Goal: Task Accomplishment & Management: Manage account settings

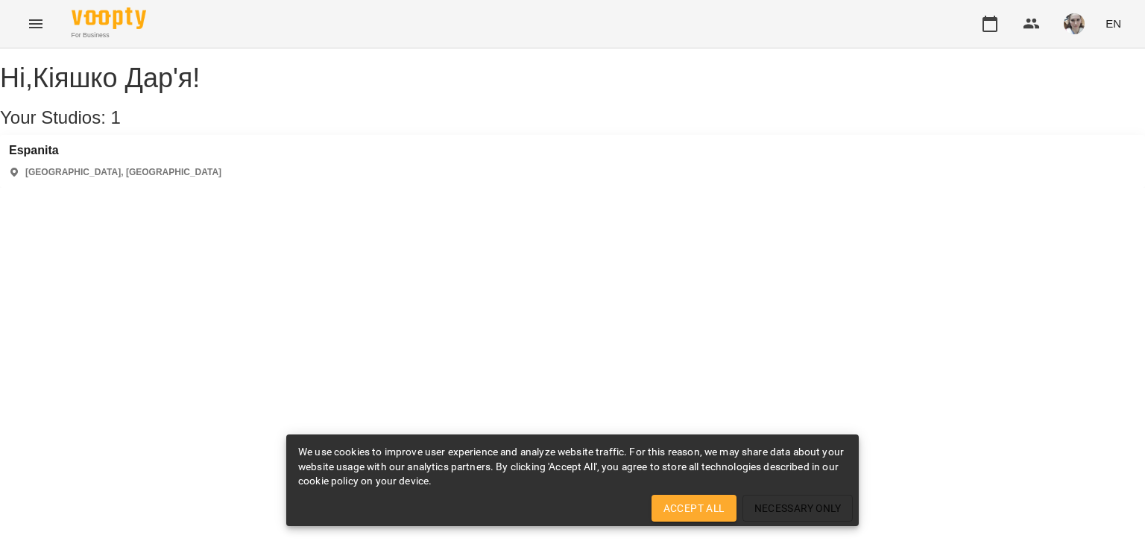
click at [128, 183] on div "Espanita Kyiv, [GEOGRAPHIC_DATA]" at bounding box center [572, 161] width 1145 height 53
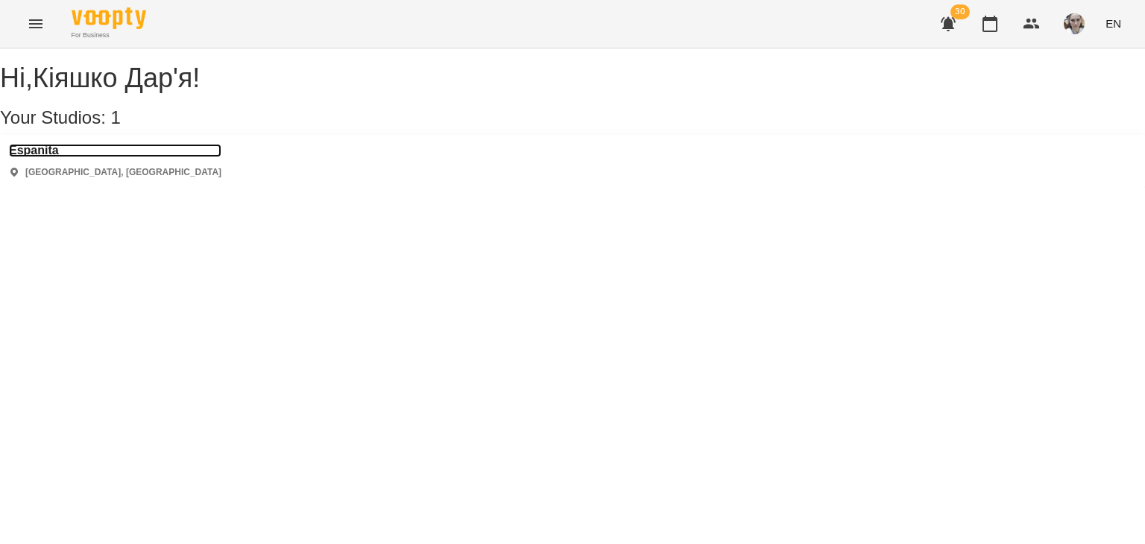
click at [58, 157] on h3 "Espanita" at bounding box center [115, 150] width 212 height 13
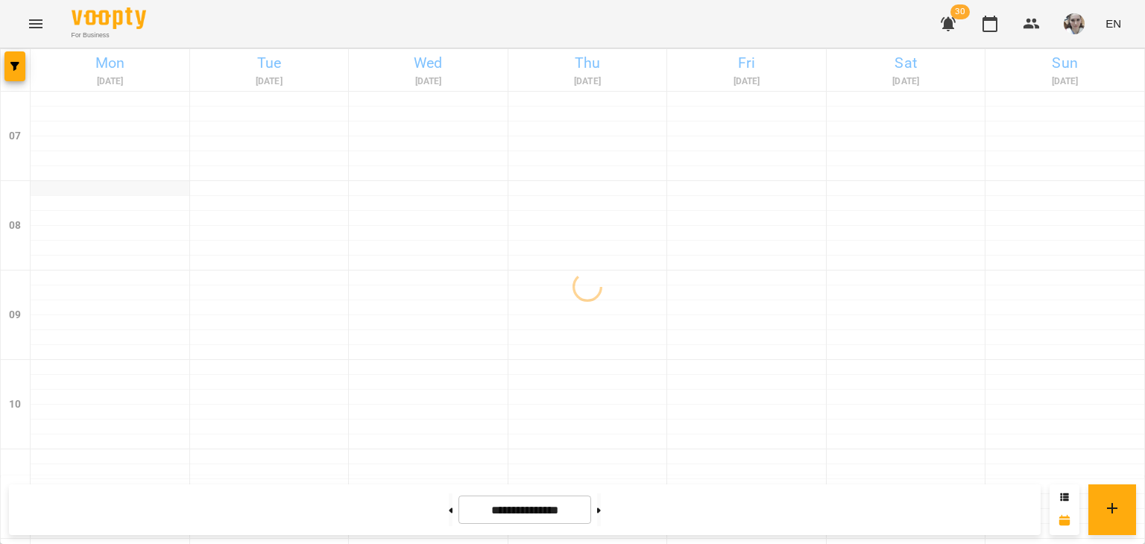
scroll to position [1046, 0]
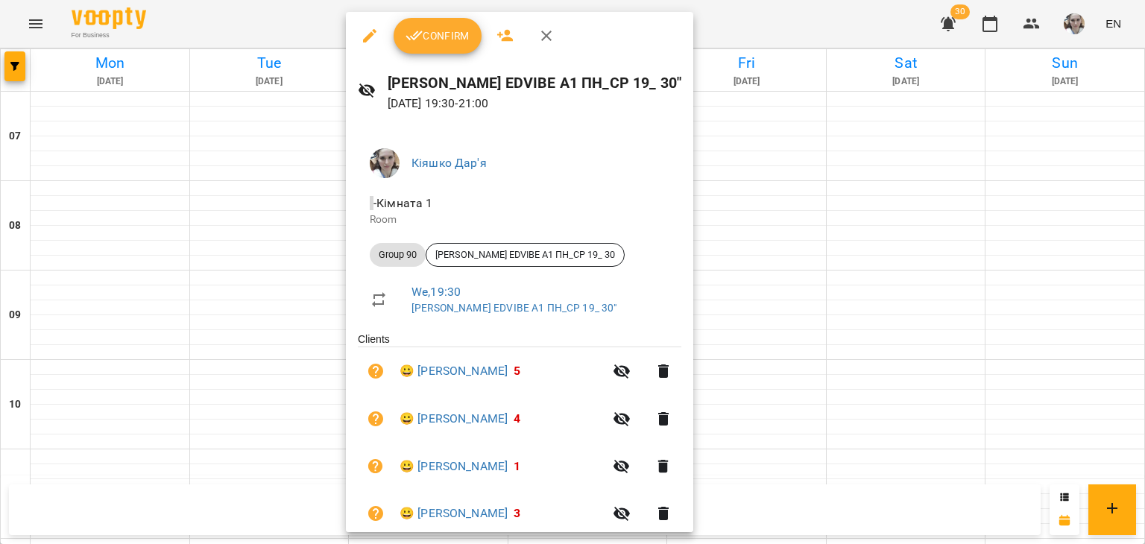
click at [434, 39] on span "Confirm" at bounding box center [437, 36] width 64 height 18
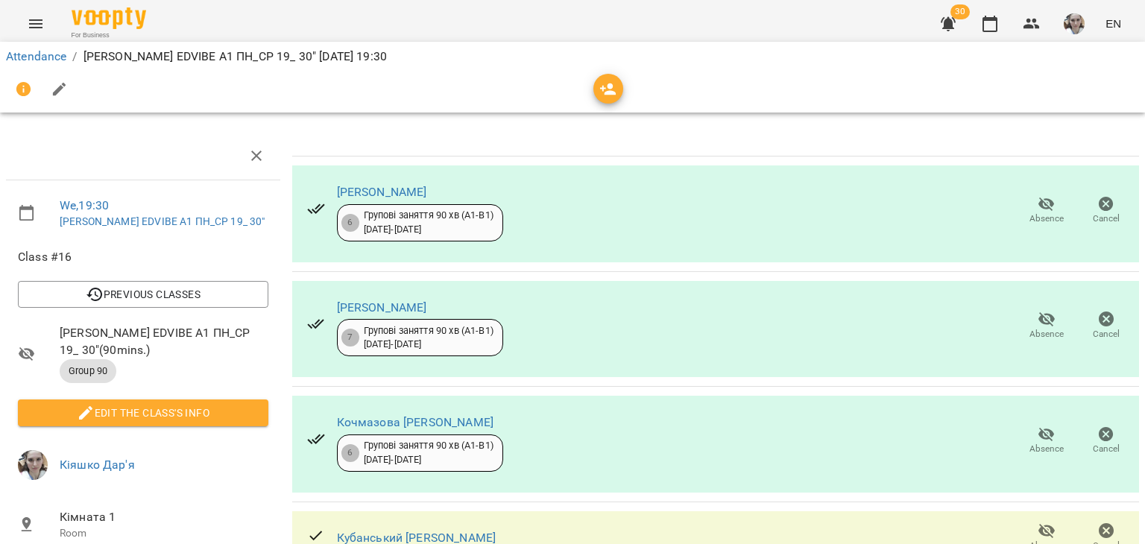
scroll to position [75, 0]
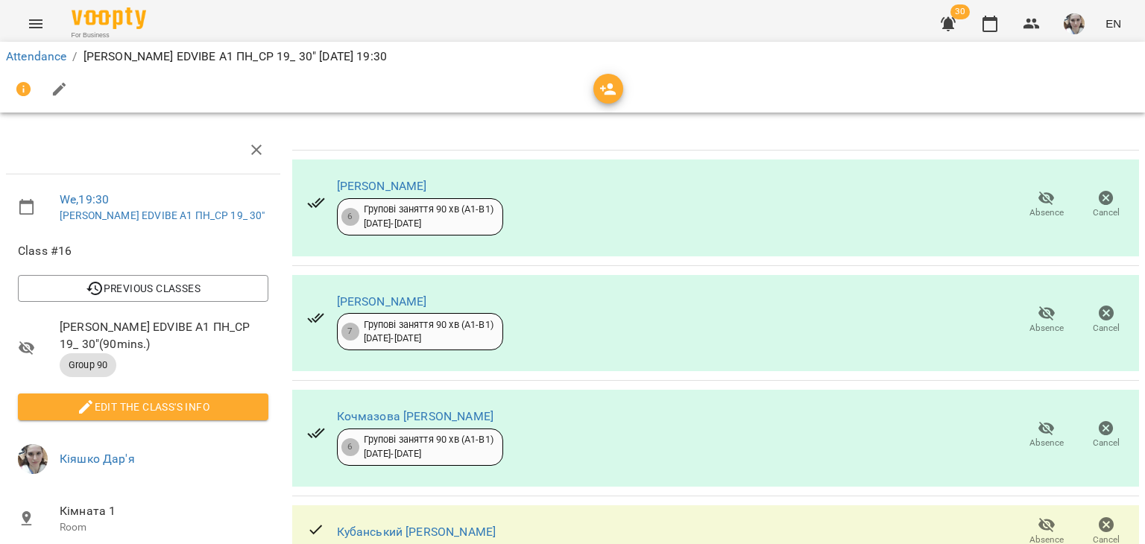
click at [1040, 322] on span "Absence" at bounding box center [1046, 328] width 34 height 13
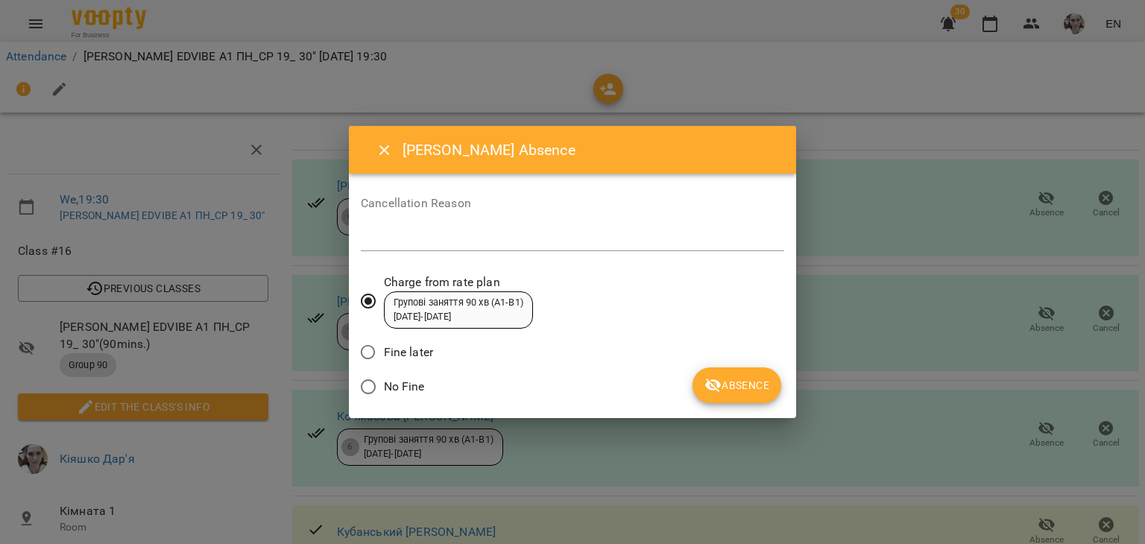
click at [410, 388] on span "No Fine" at bounding box center [404, 387] width 41 height 18
click at [727, 385] on span "Absence" at bounding box center [736, 385] width 65 height 18
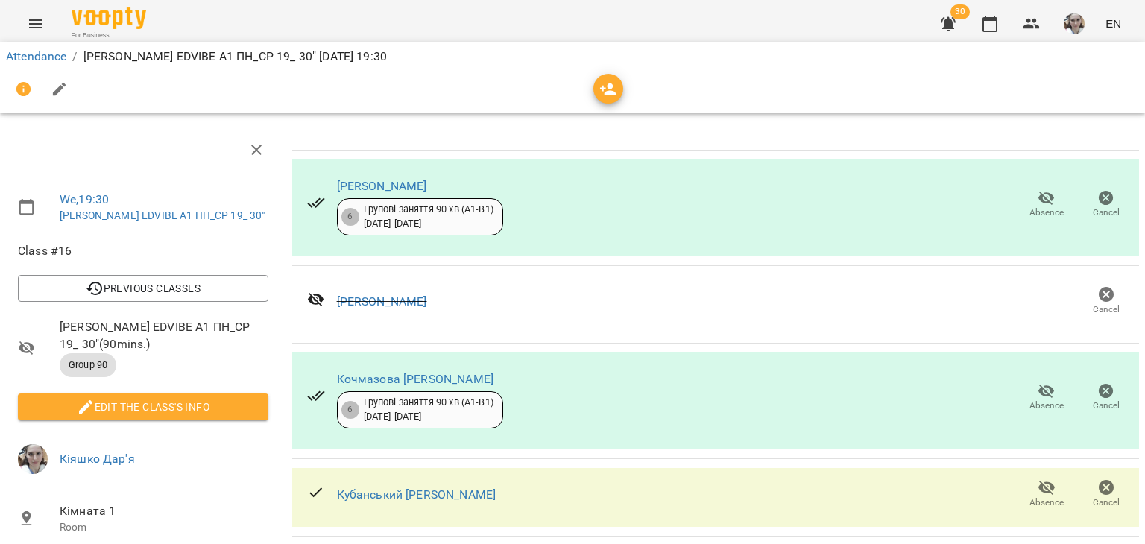
scroll to position [224, 0]
click at [1029, 496] on span "Absence" at bounding box center [1046, 502] width 34 height 13
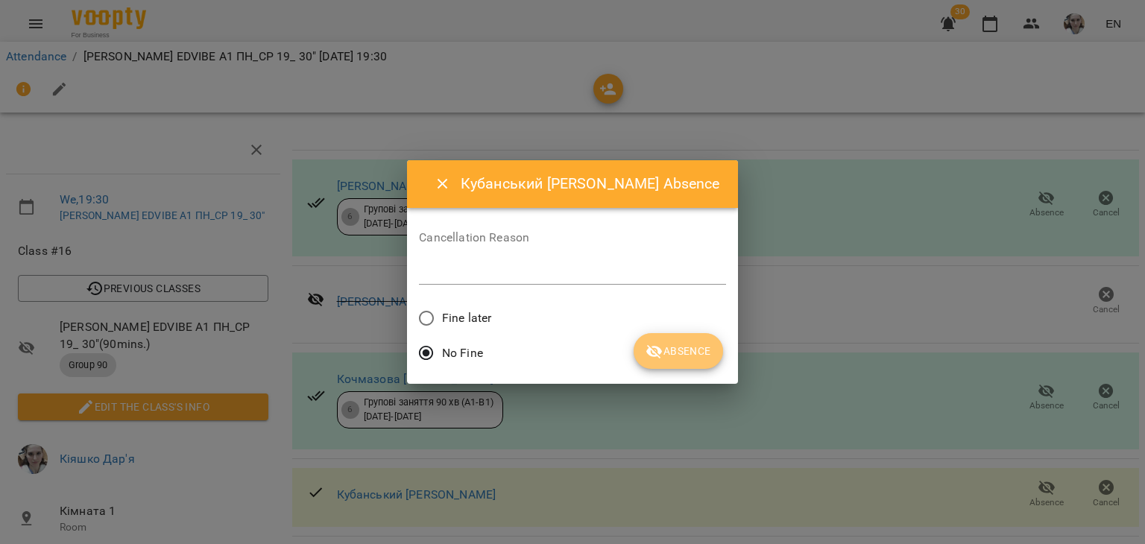
click at [660, 355] on span "Absence" at bounding box center [677, 351] width 65 height 18
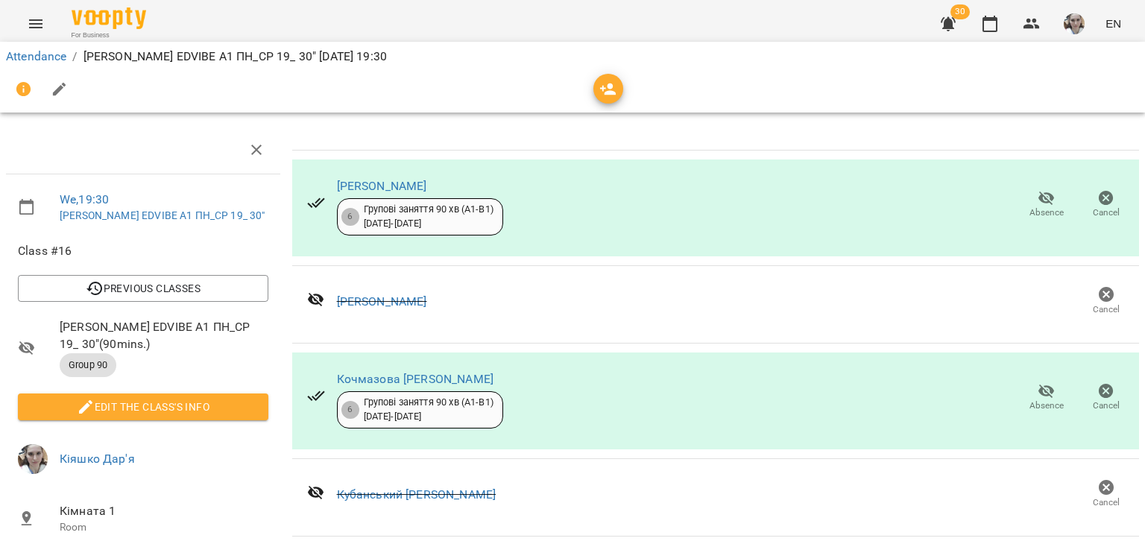
scroll to position [180, 0]
click at [107, 398] on span "Edit the class's Info" at bounding box center [143, 407] width 227 height 18
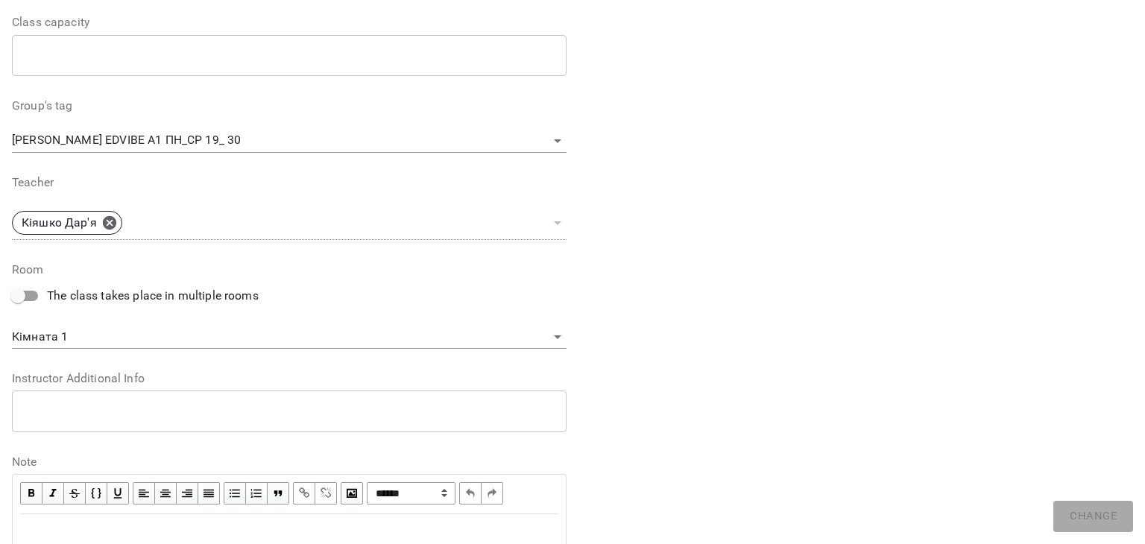
scroll to position [447, 0]
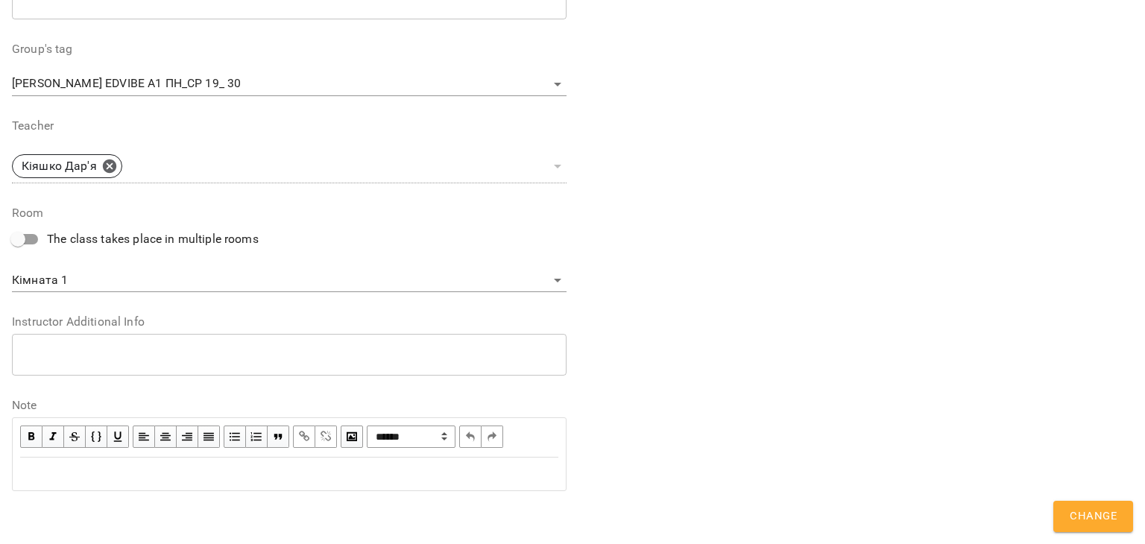
click at [136, 469] on div "Edit text" at bounding box center [289, 474] width 538 height 18
click at [127, 355] on textarea at bounding box center [289, 354] width 534 height 14
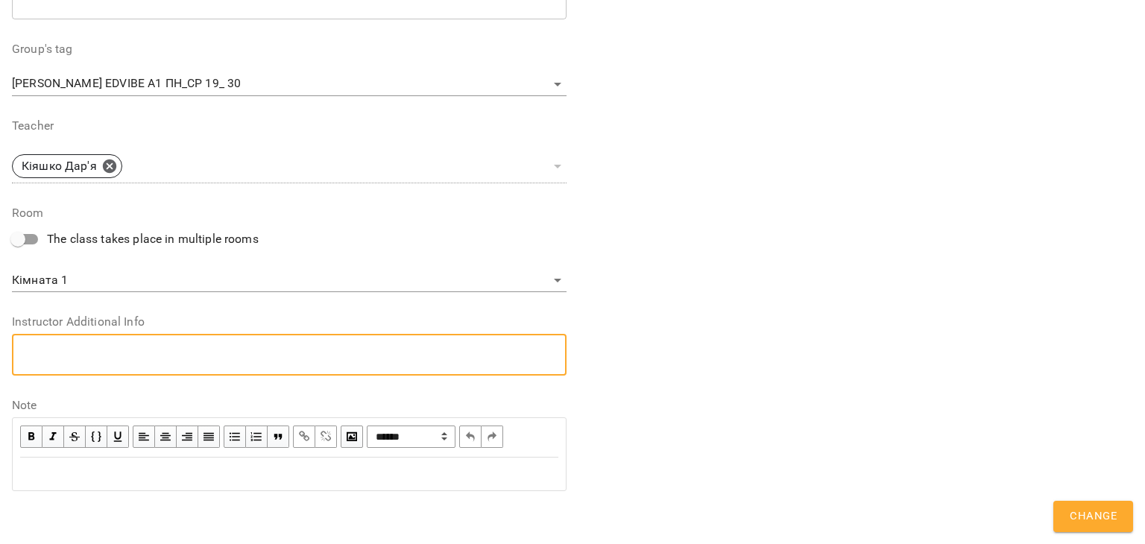
click at [134, 477] on div "Edit text" at bounding box center [289, 474] width 538 height 18
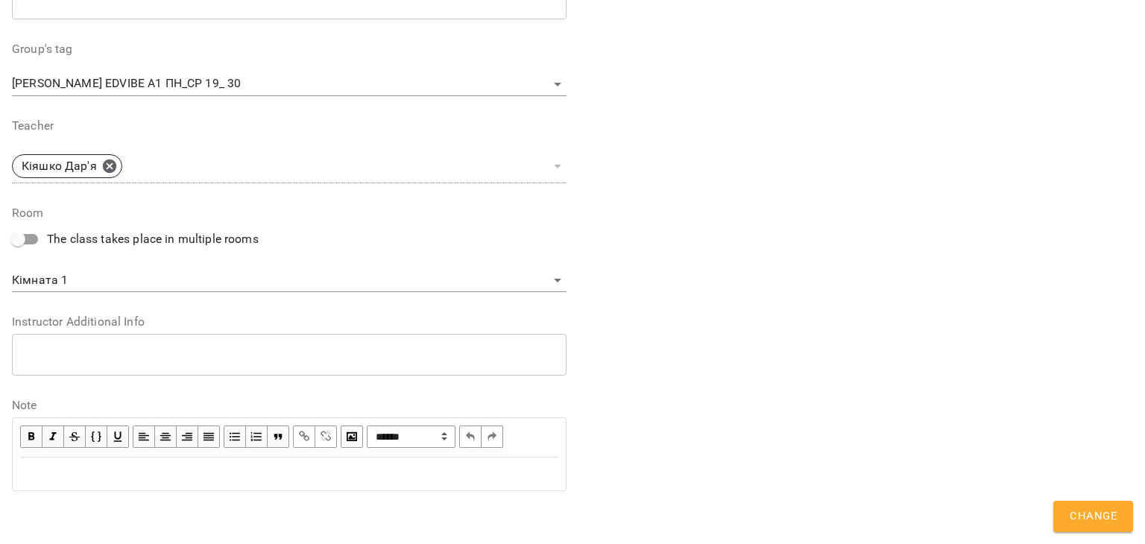
scroll to position [509, 0]
click at [134, 477] on div "**********" at bounding box center [289, 492] width 538 height 54
click at [113, 496] on div "**********" at bounding box center [289, 492] width 538 height 54
click at [1098, 513] on span "Change" at bounding box center [1092, 516] width 47 height 19
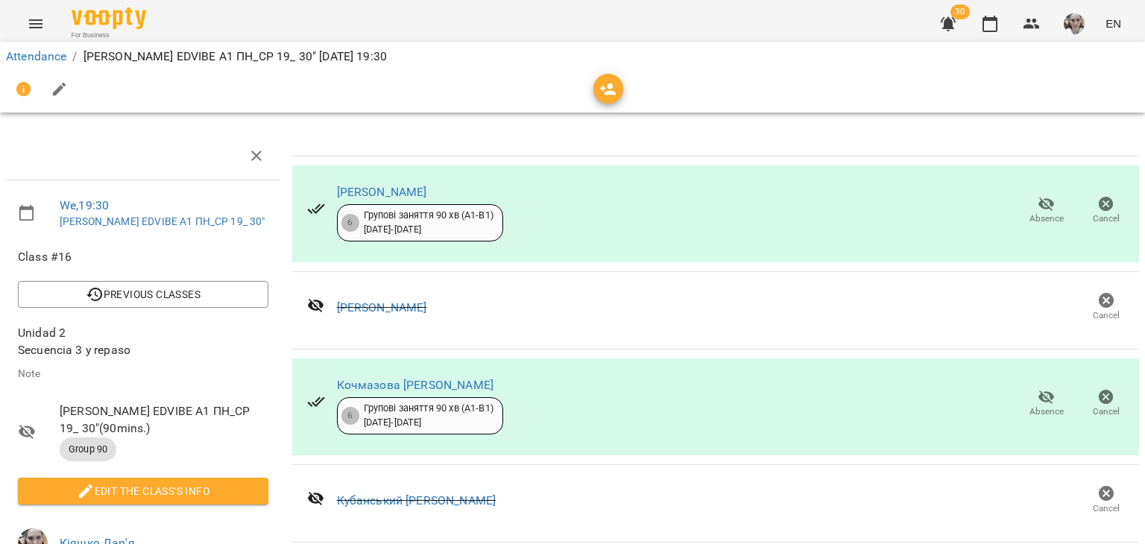
scroll to position [329, 0]
